Goal: Navigation & Orientation: Find specific page/section

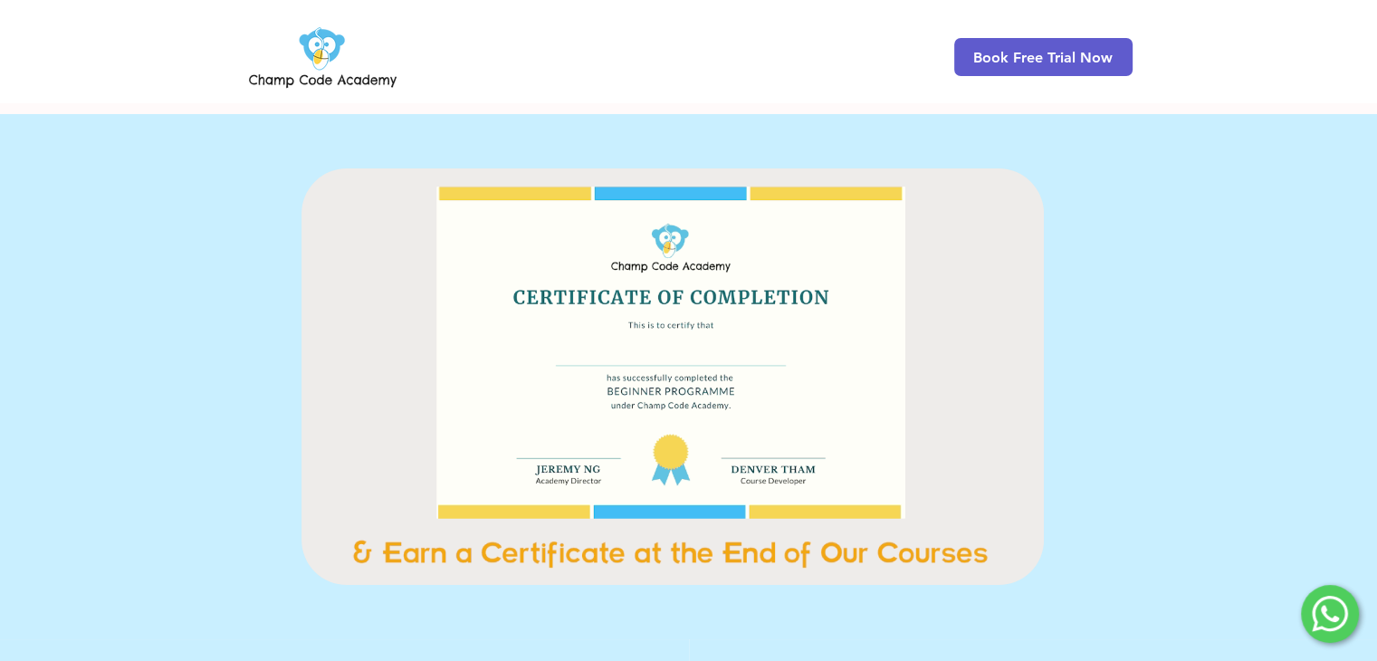
click at [348, 48] on img at bounding box center [322, 57] width 155 height 71
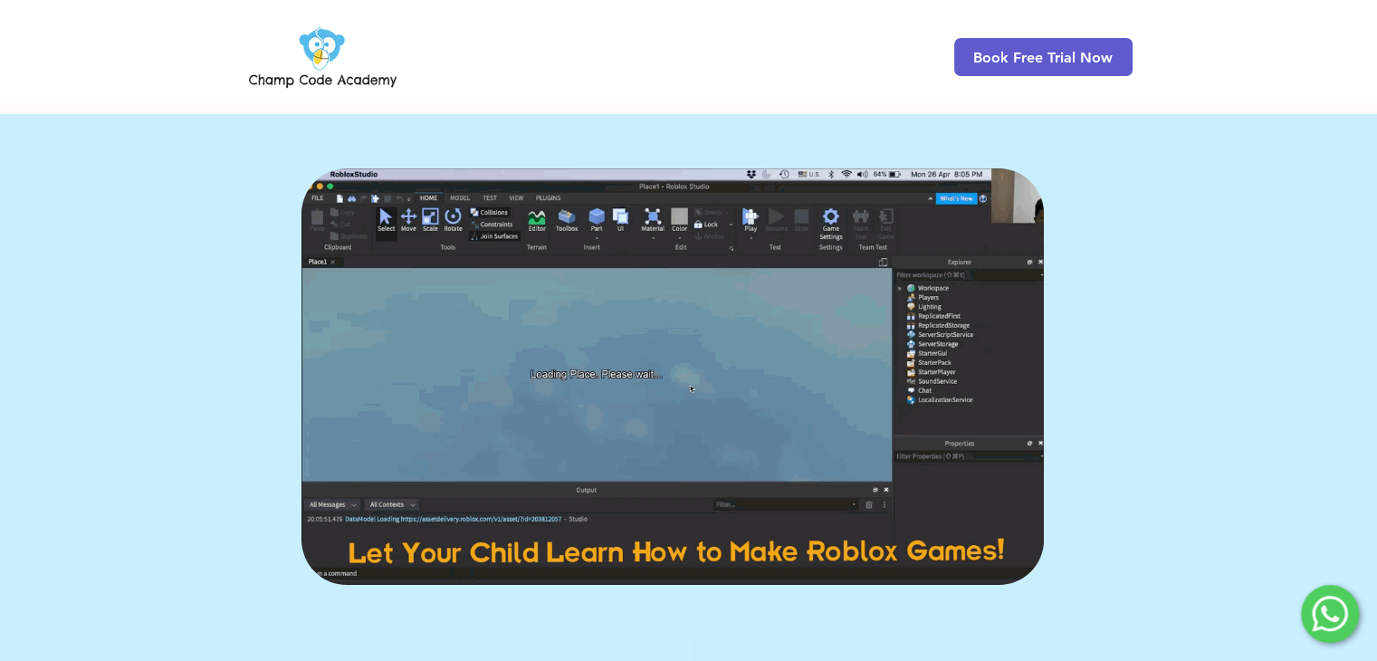
click at [348, 48] on img at bounding box center [322, 57] width 155 height 71
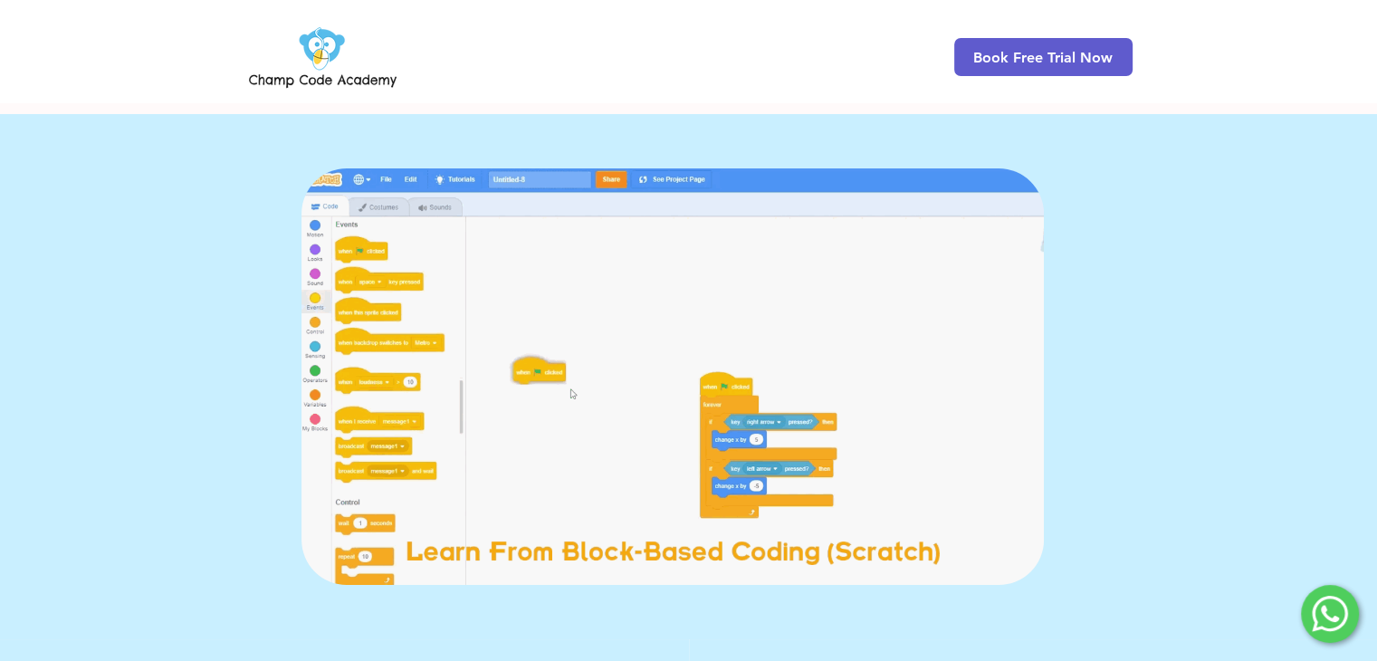
click at [321, 49] on img at bounding box center [322, 57] width 155 height 71
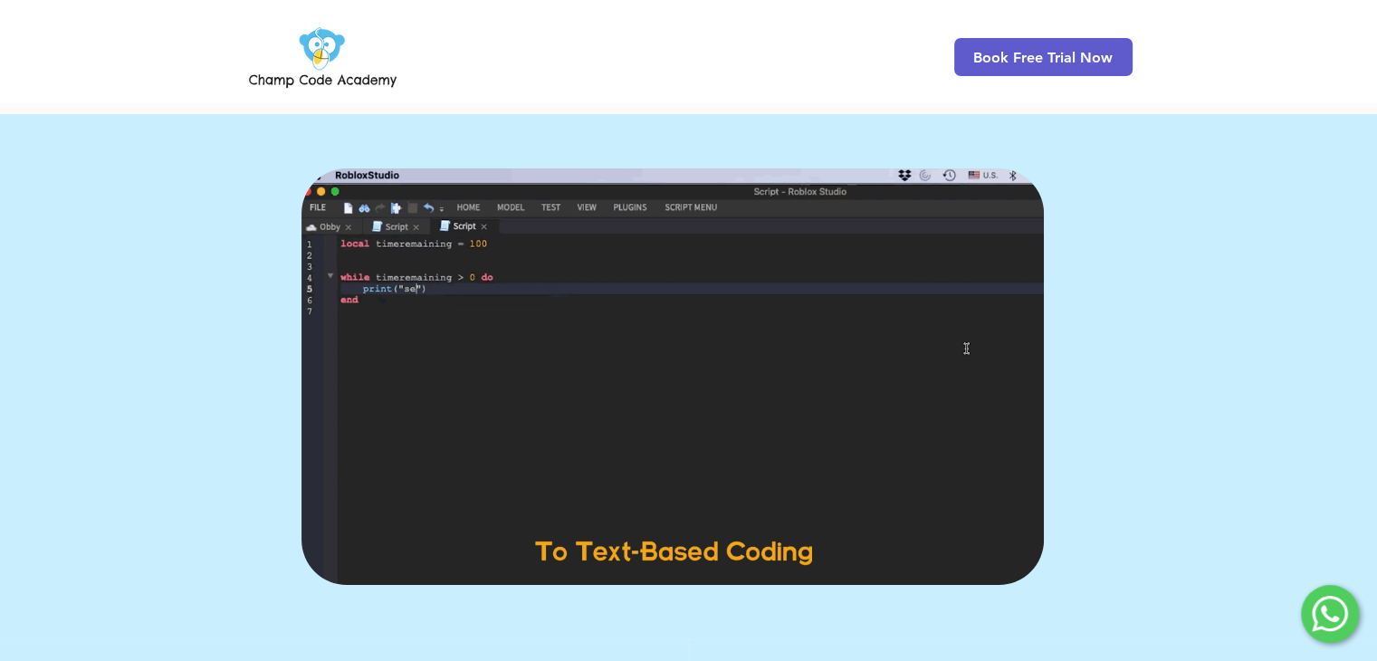
click at [321, 49] on img at bounding box center [322, 57] width 155 height 71
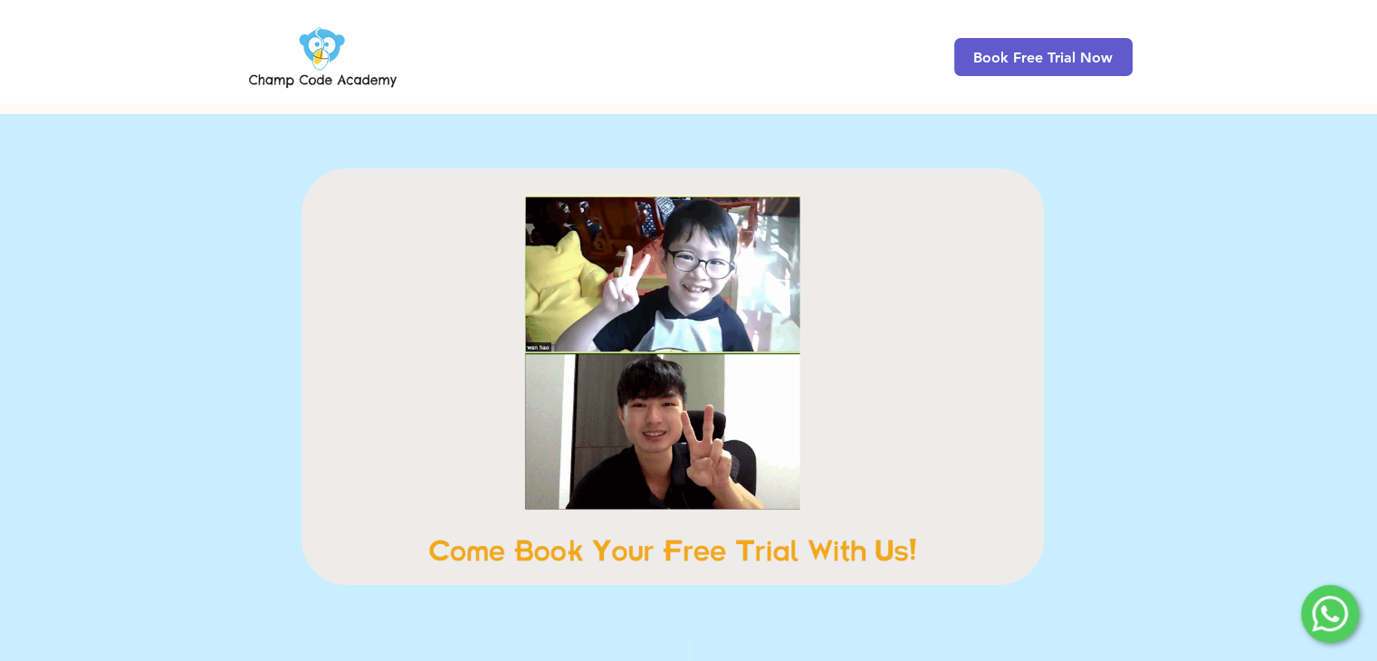
click at [321, 49] on img at bounding box center [322, 57] width 155 height 71
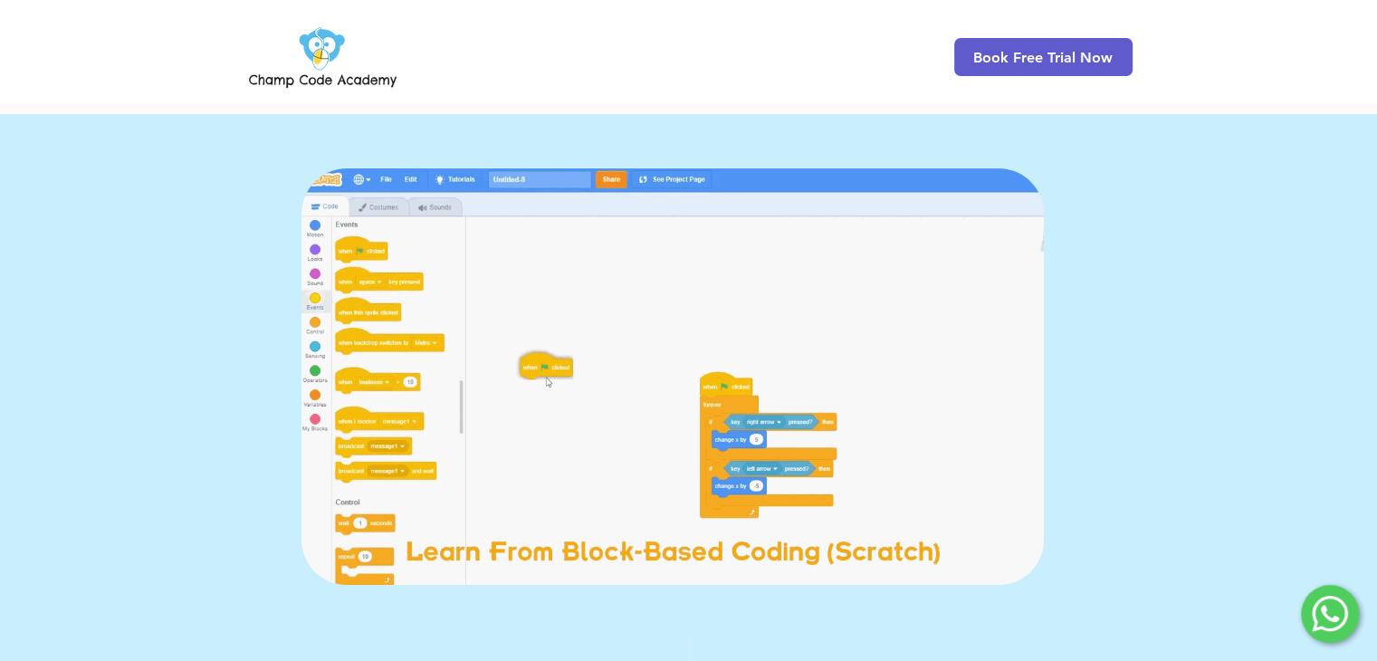
click at [321, 49] on img at bounding box center [322, 57] width 155 height 71
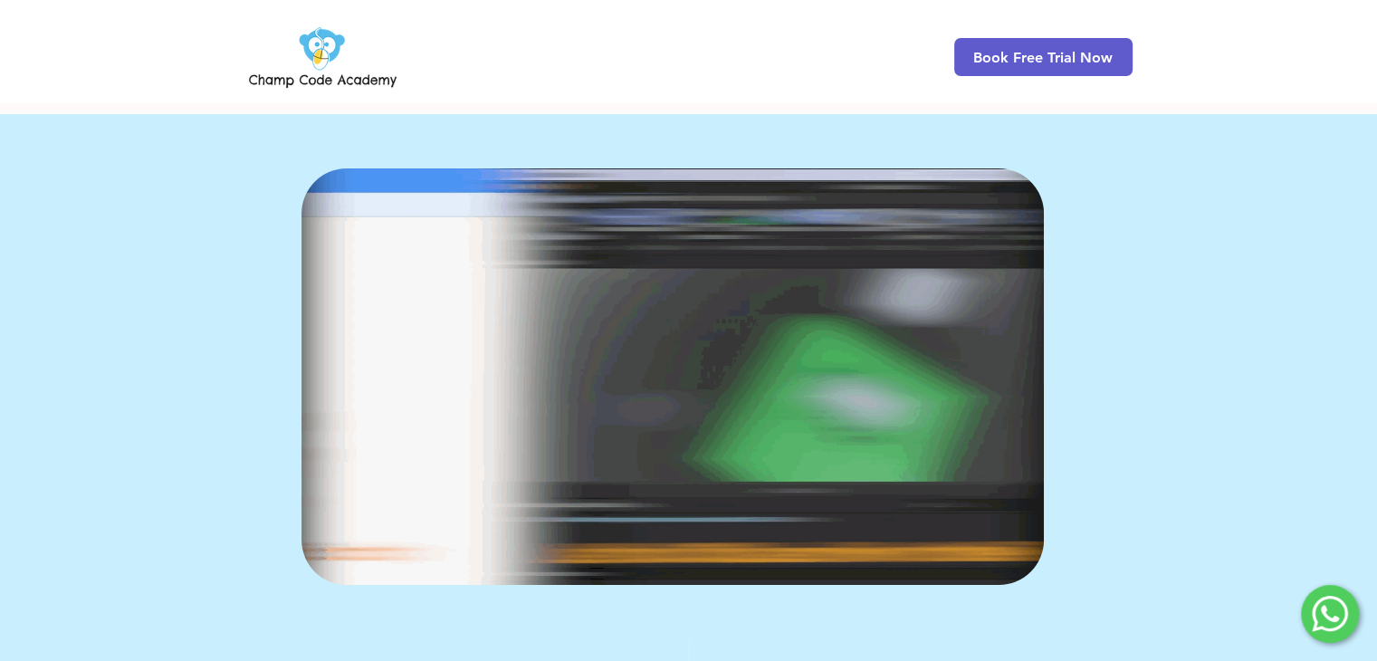
click at [321, 49] on img at bounding box center [322, 57] width 155 height 71
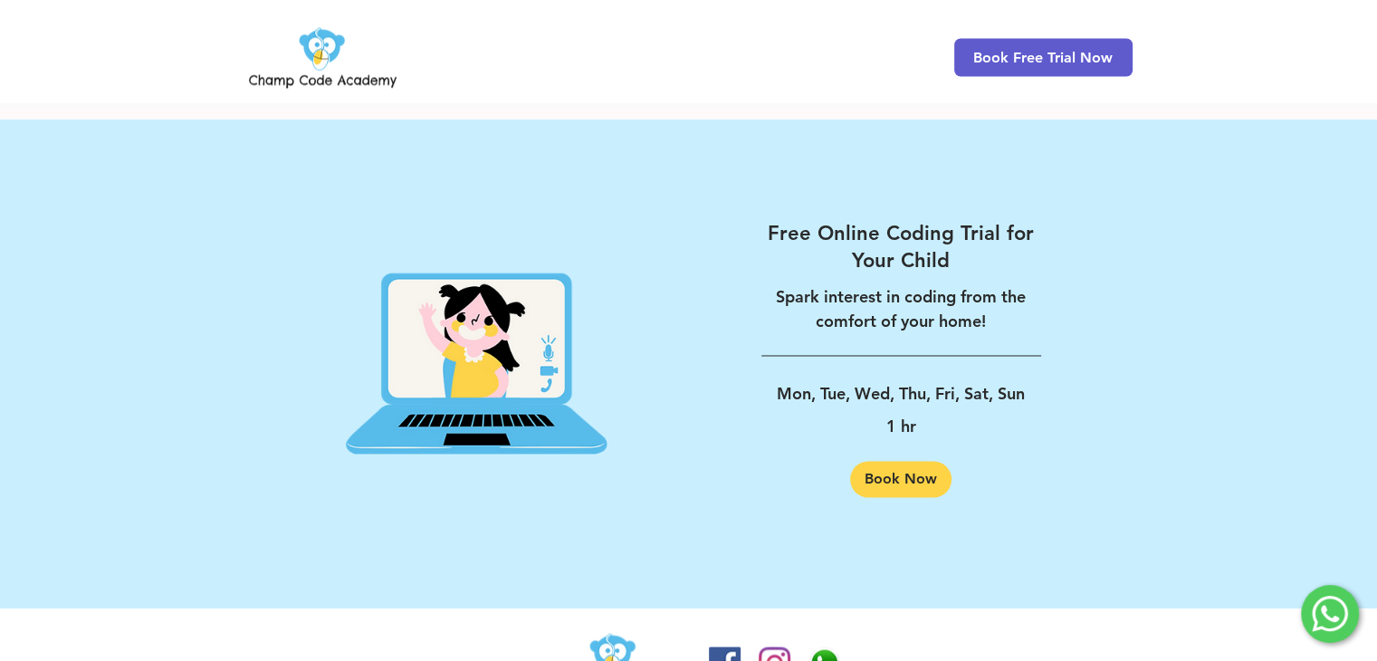
scroll to position [2907, 0]
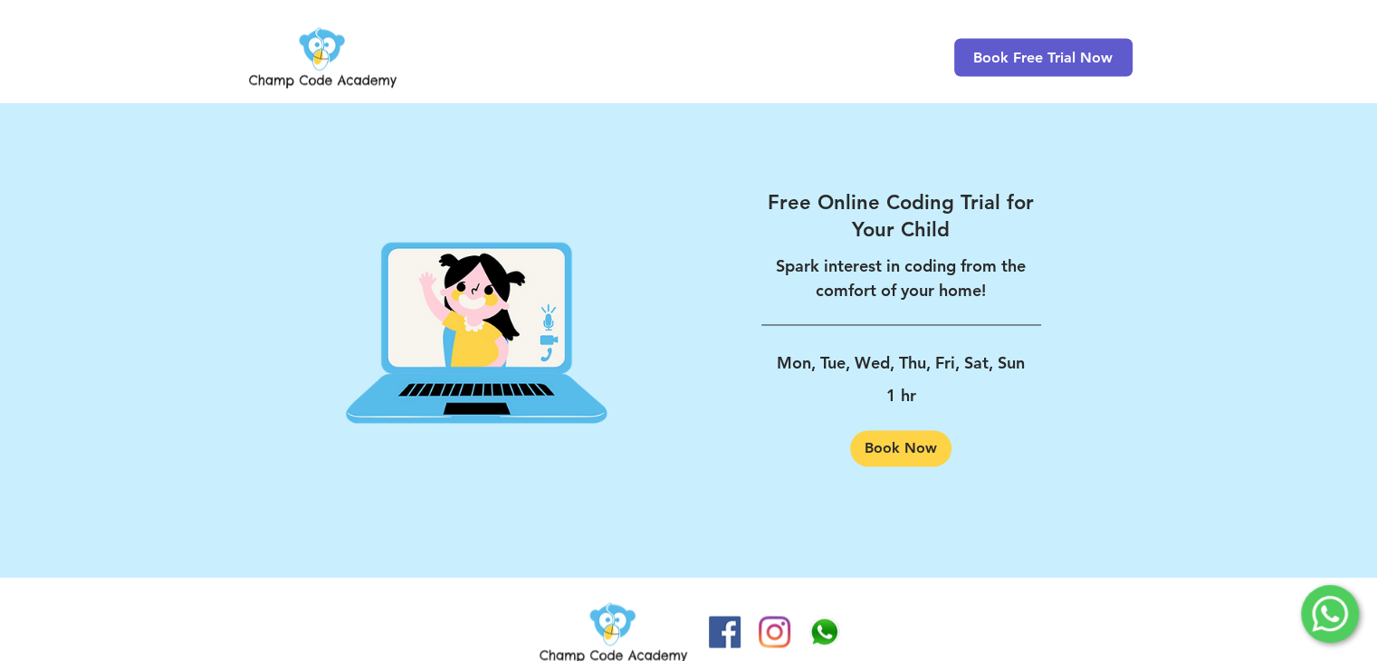
click at [602, 622] on img at bounding box center [613, 632] width 155 height 71
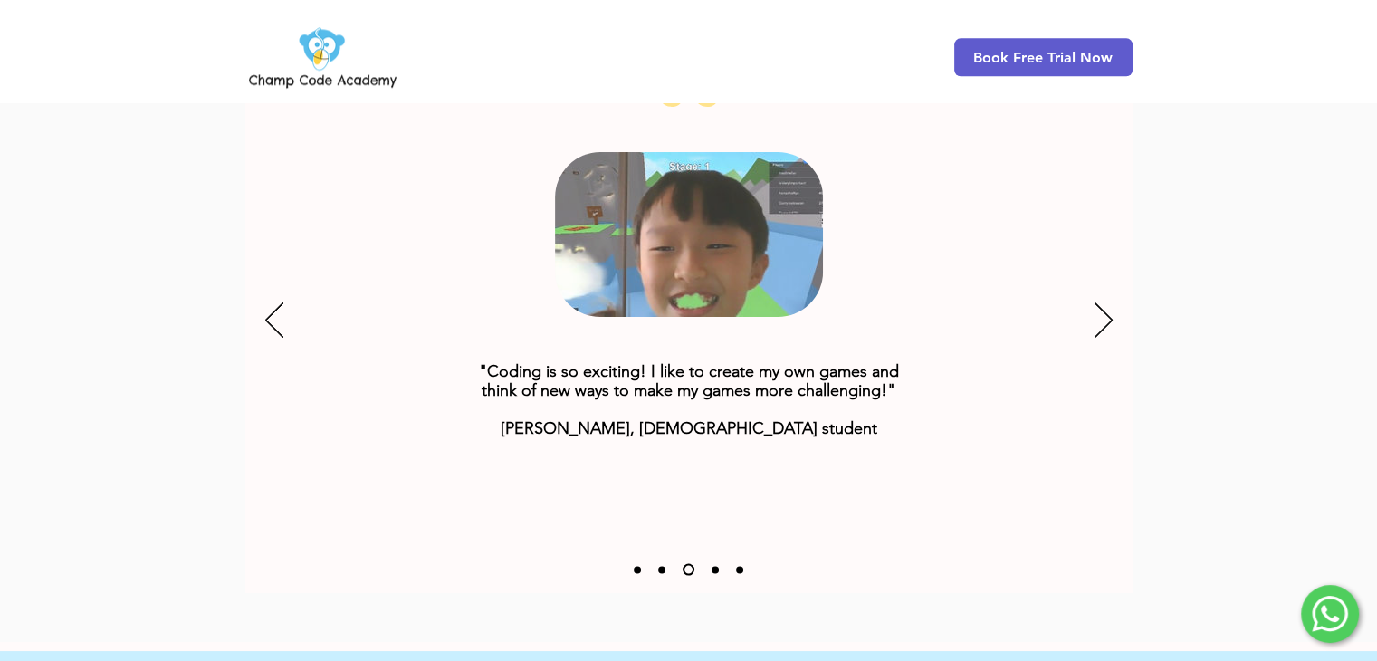
scroll to position [2345, 0]
click at [1092, 298] on div "Slideshow" at bounding box center [688, 320] width 887 height 543
click at [1109, 302] on icon "Next" at bounding box center [1104, 319] width 18 height 35
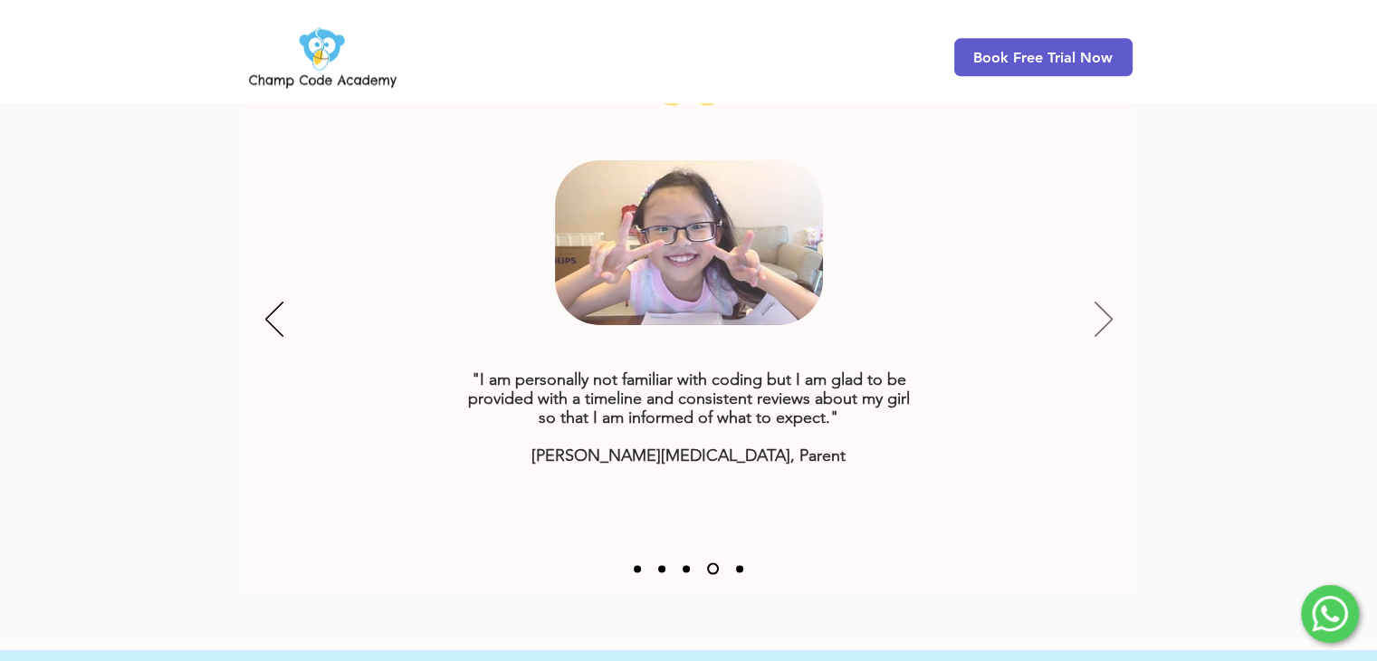
click at [1095, 302] on icon "Next" at bounding box center [1104, 319] width 18 height 35
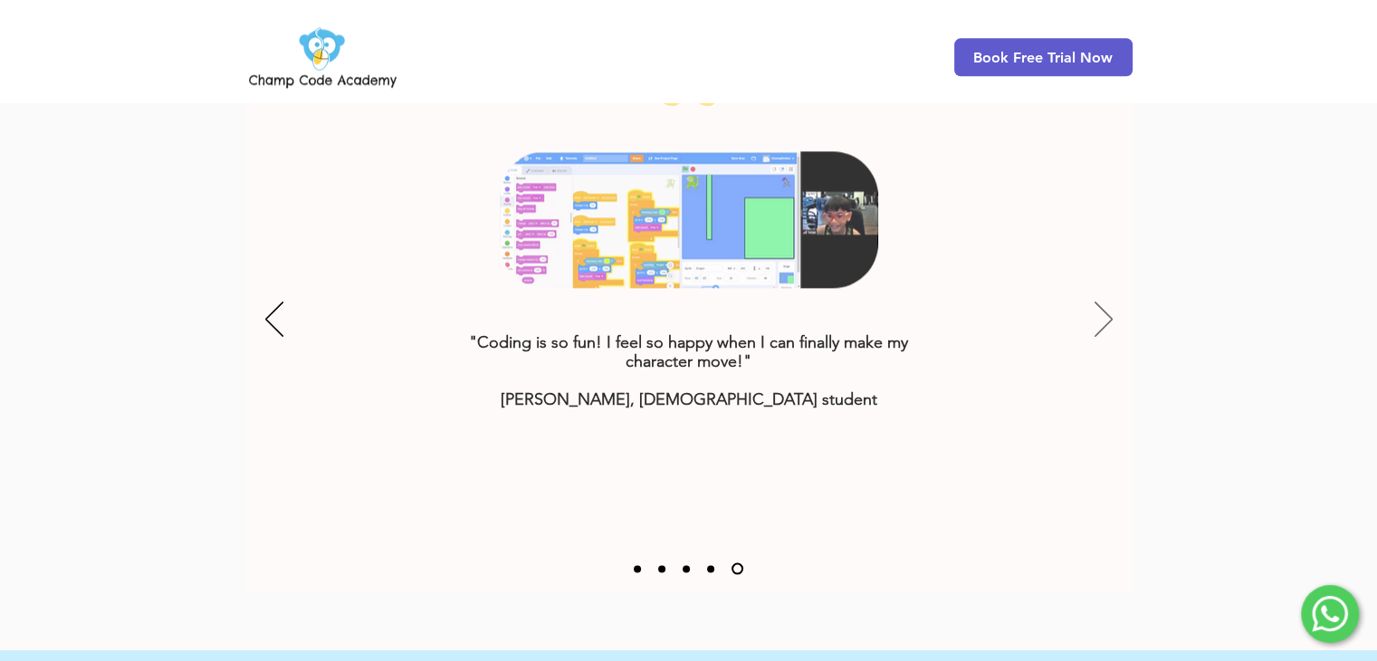
click at [1095, 302] on icon "Next" at bounding box center [1104, 319] width 18 height 35
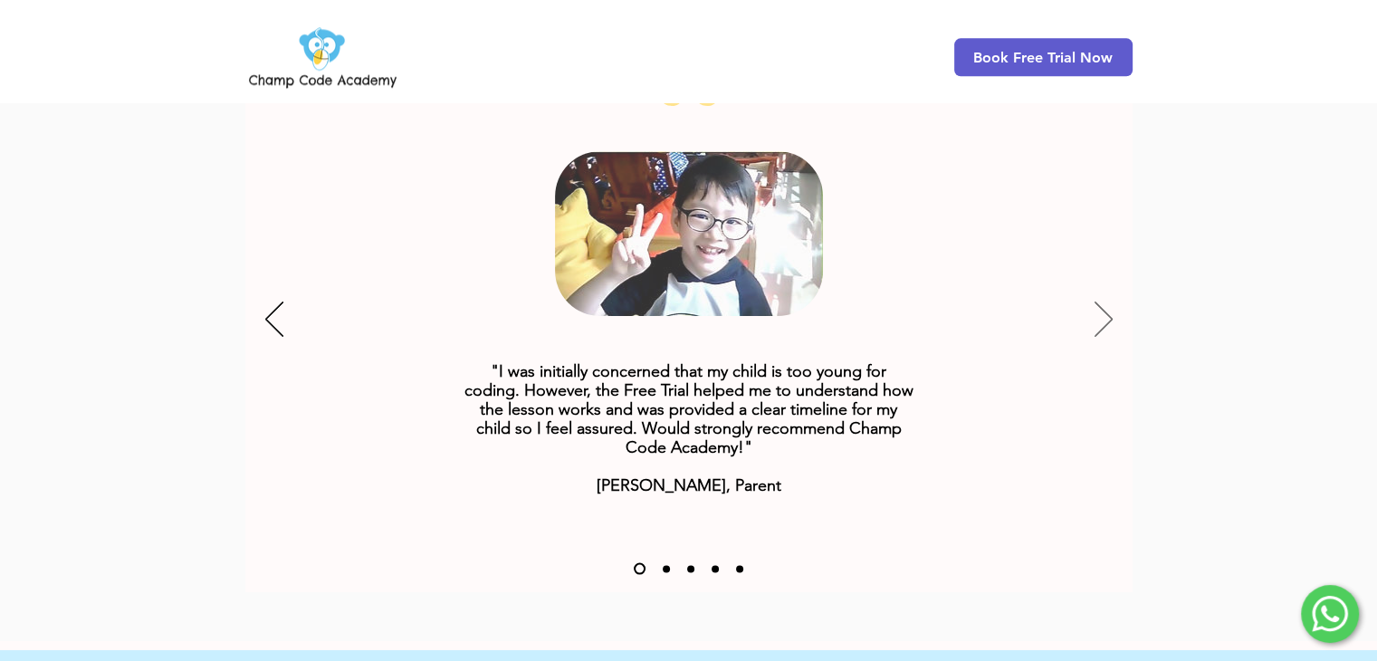
click at [1095, 302] on icon "Next" at bounding box center [1104, 319] width 18 height 35
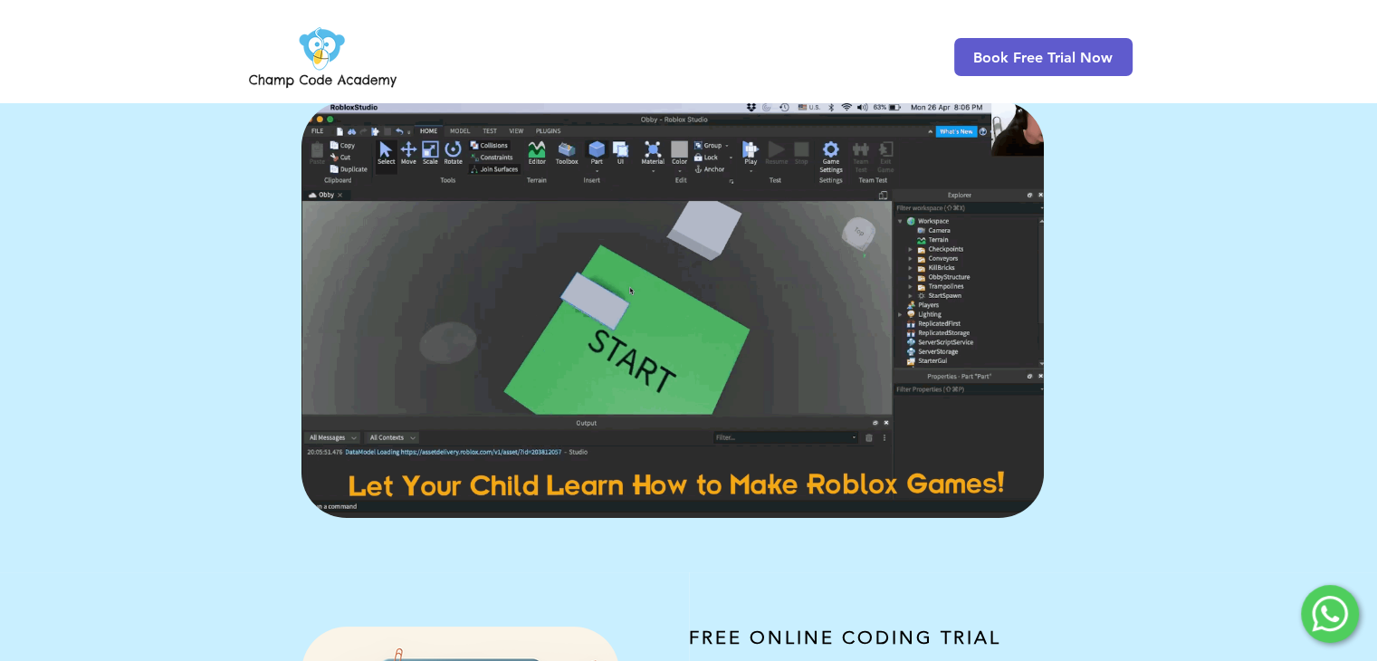
scroll to position [0, 0]
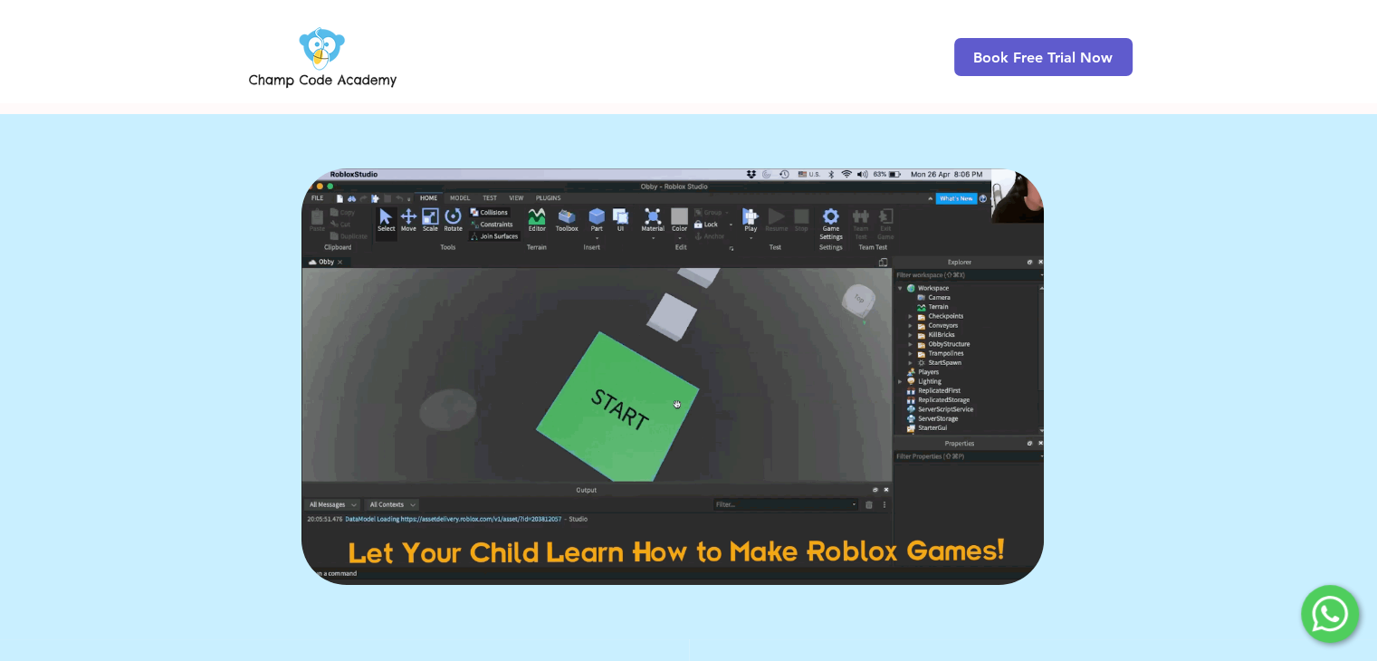
click at [376, 84] on img at bounding box center [322, 57] width 155 height 71
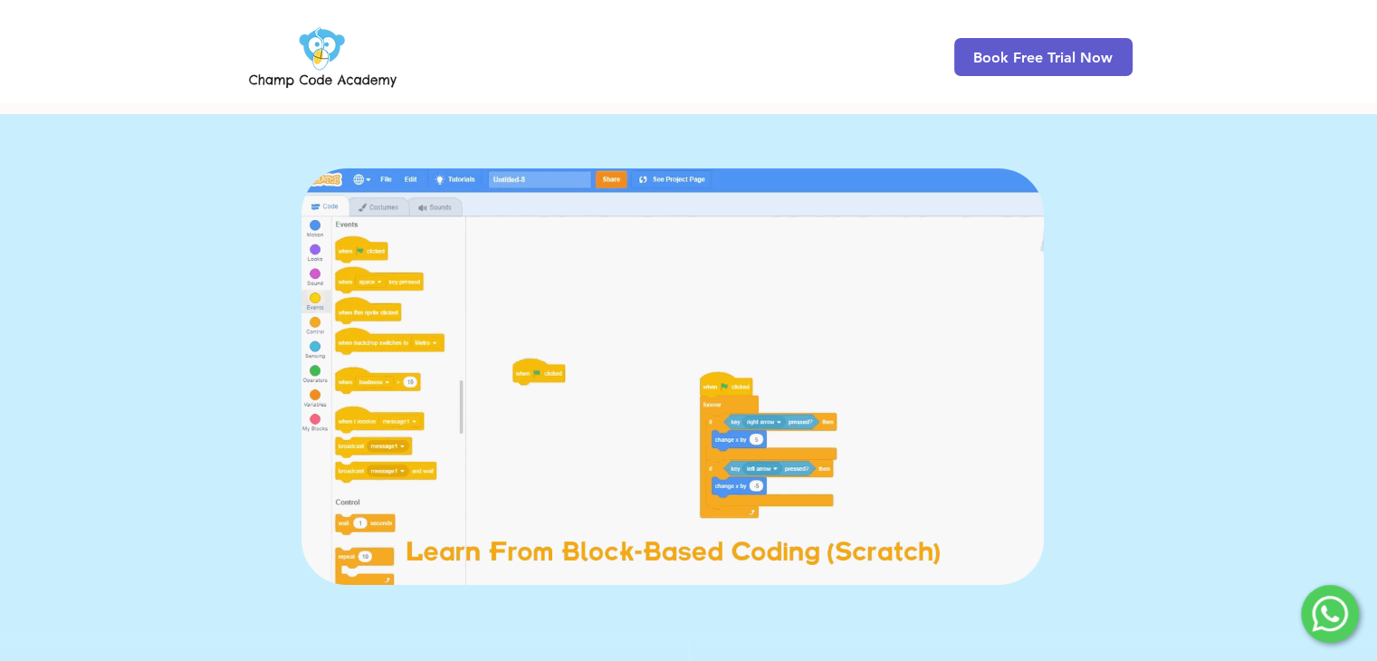
click at [376, 84] on img at bounding box center [322, 57] width 155 height 71
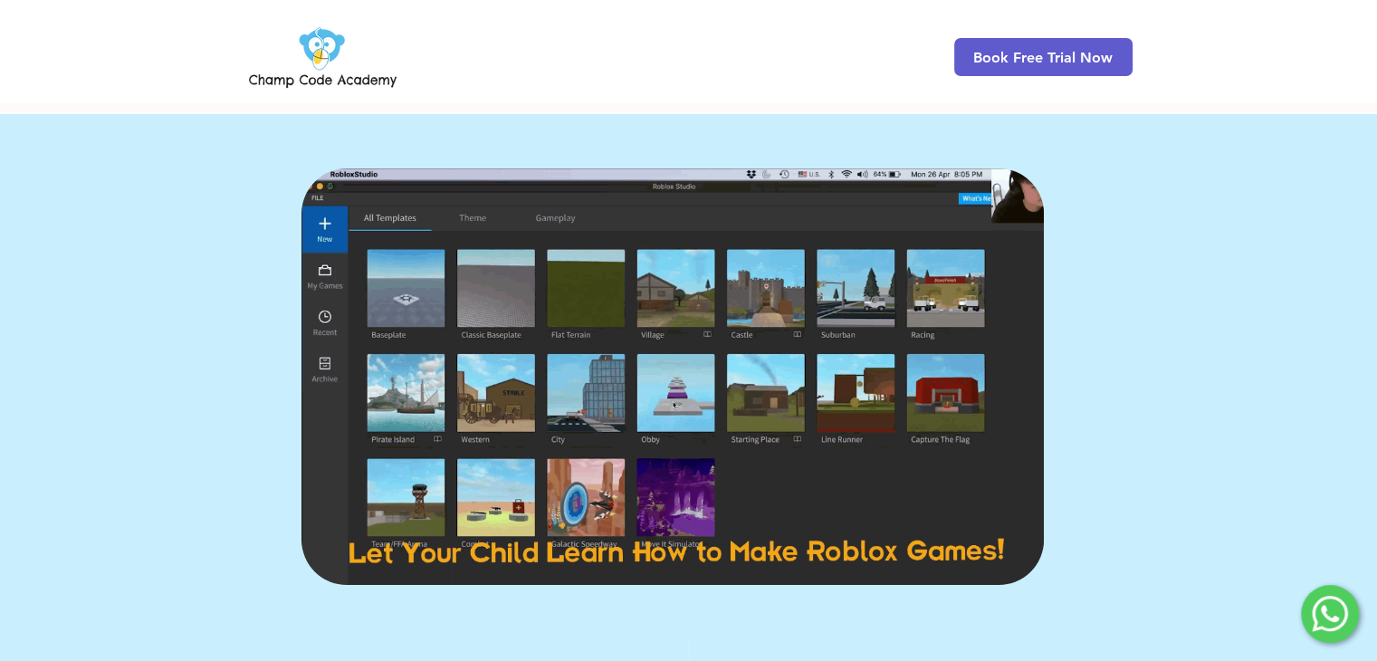
click at [376, 84] on img at bounding box center [322, 57] width 155 height 71
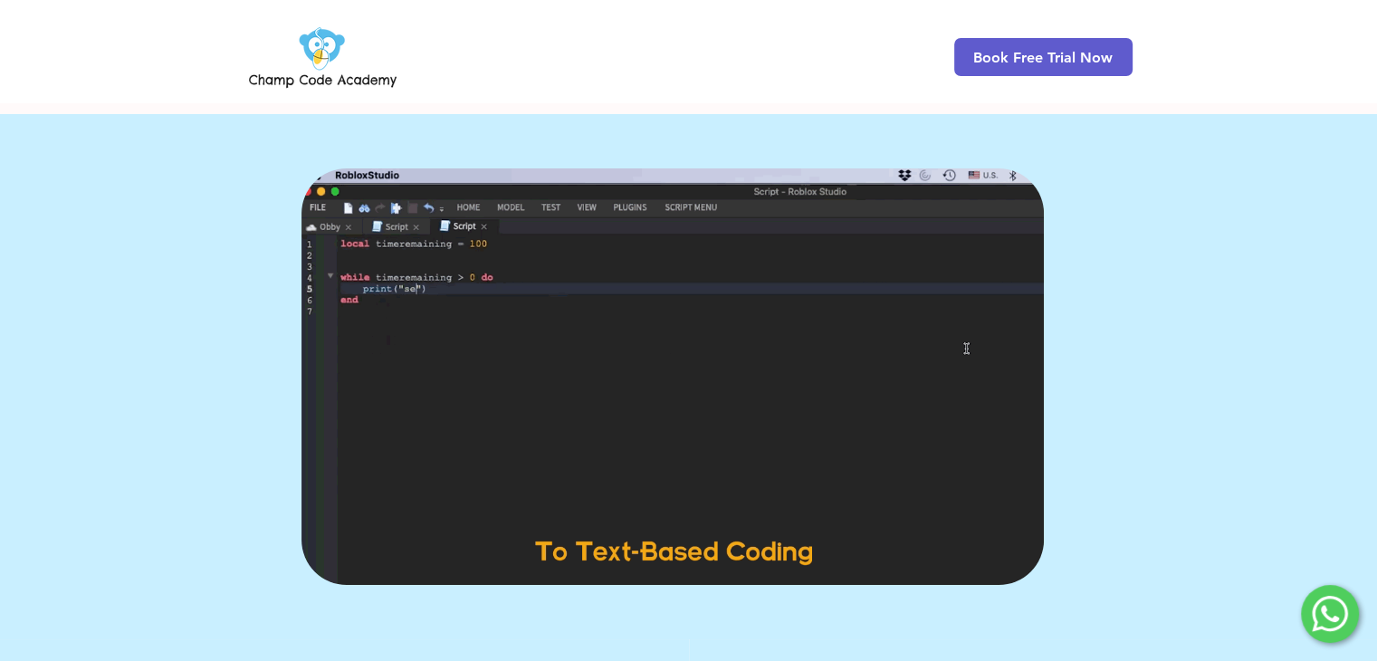
drag, startPoint x: 376, startPoint y: 84, endPoint x: 453, endPoint y: -32, distance: 139.1
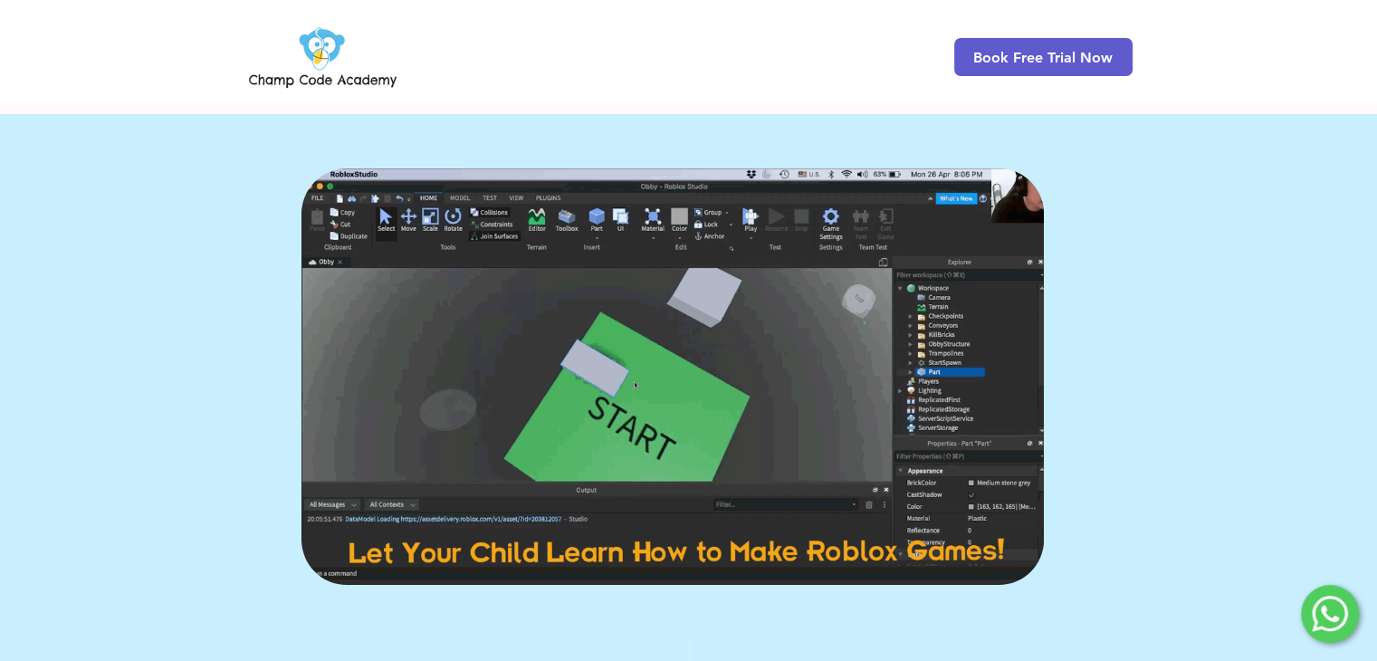
click at [453, 0] on html "top of page Skip to Main Content Book Free Trial Now FREE ONLINE CODING TRIAL J…" at bounding box center [688, 330] width 1377 height 661
